Goal: Task Accomplishment & Management: Manage account settings

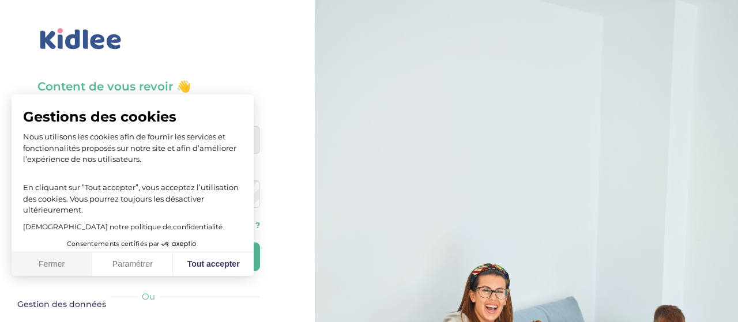
click at [47, 268] on button "Fermer" at bounding box center [52, 265] width 81 height 24
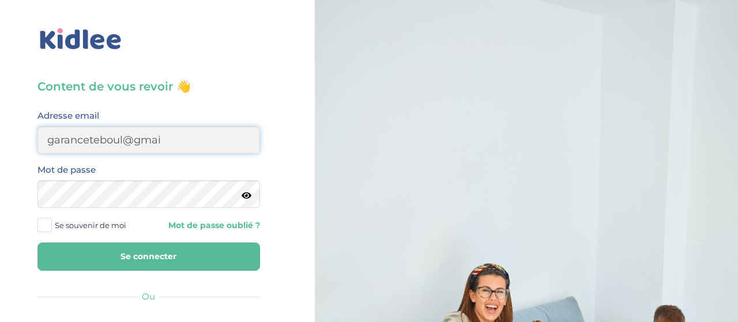
click at [212, 132] on input "garanceteboul@gmai" at bounding box center [148, 140] width 223 height 28
type input "[EMAIL_ADDRESS][DOMAIN_NAME]"
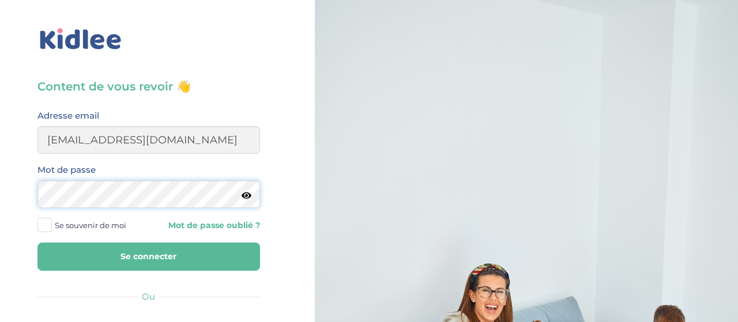
click at [37, 243] on button "Se connecter" at bounding box center [148, 257] width 223 height 28
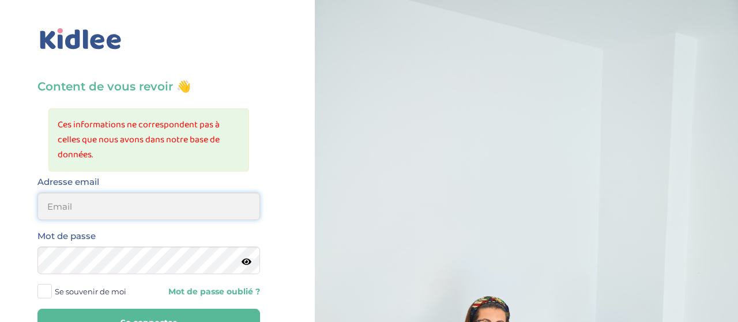
click at [112, 196] on input "email" at bounding box center [148, 207] width 223 height 28
type input "[EMAIL_ADDRESS][DOMAIN_NAME]"
click at [243, 262] on icon at bounding box center [247, 262] width 10 height 9
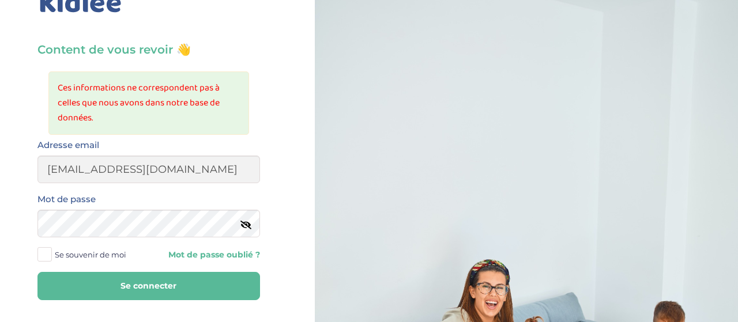
click at [219, 291] on button "Se connecter" at bounding box center [148, 286] width 223 height 28
